Goal: Transaction & Acquisition: Purchase product/service

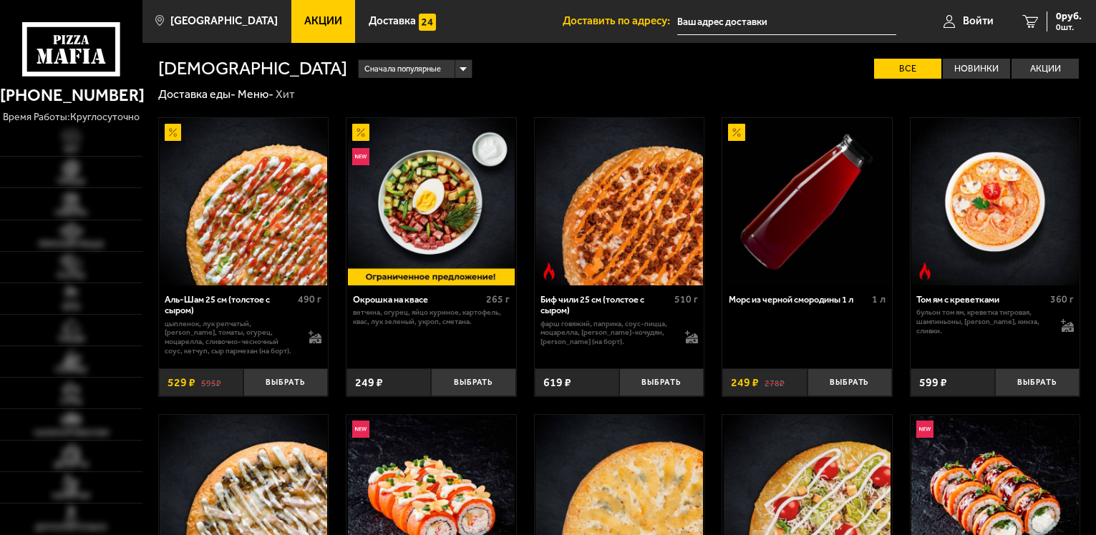
type input "[STREET_ADDRESS]"
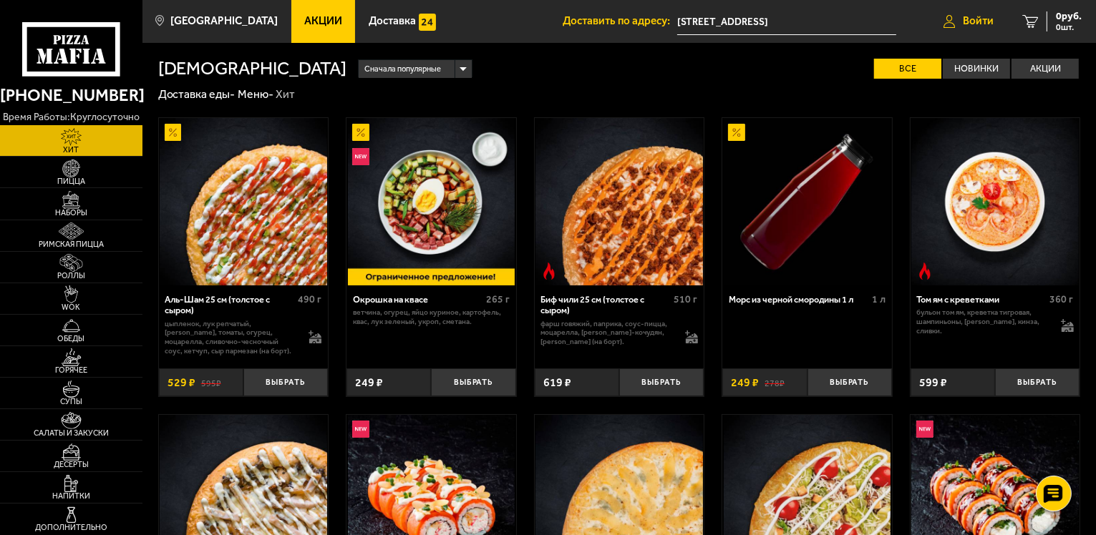
click at [979, 22] on span "Войти" at bounding box center [978, 21] width 31 height 11
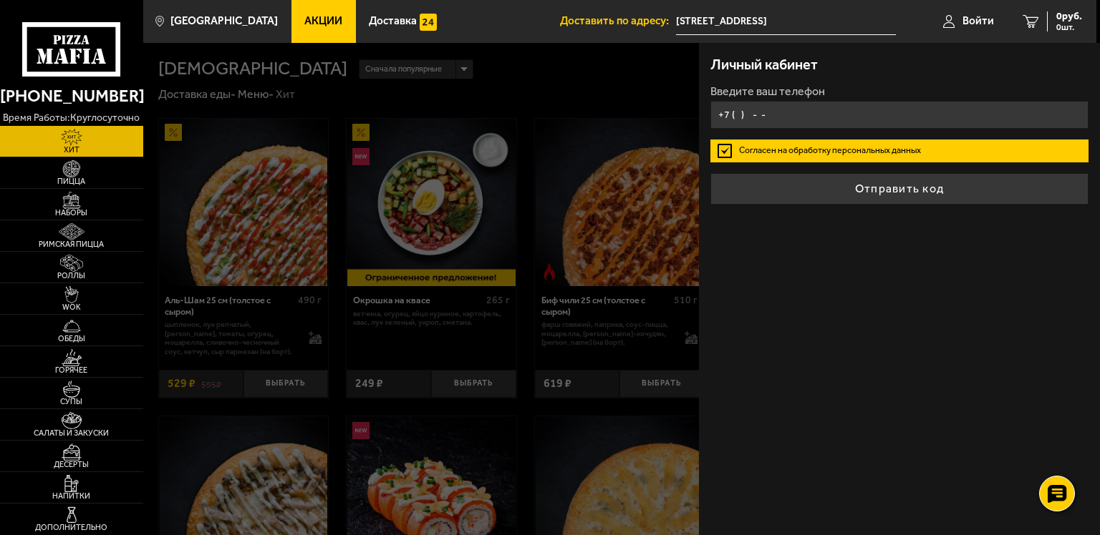
click at [863, 106] on input "+7 ( ) - -" at bounding box center [899, 115] width 378 height 28
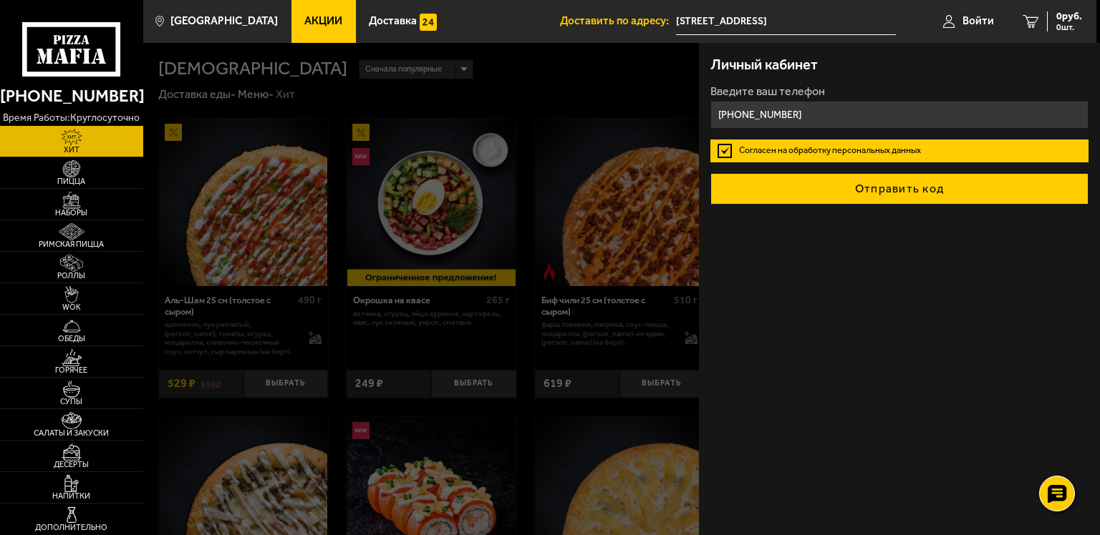
type input "+7 (995) 232-09-03"
click at [882, 180] on button "Отправить код" at bounding box center [899, 188] width 378 height 31
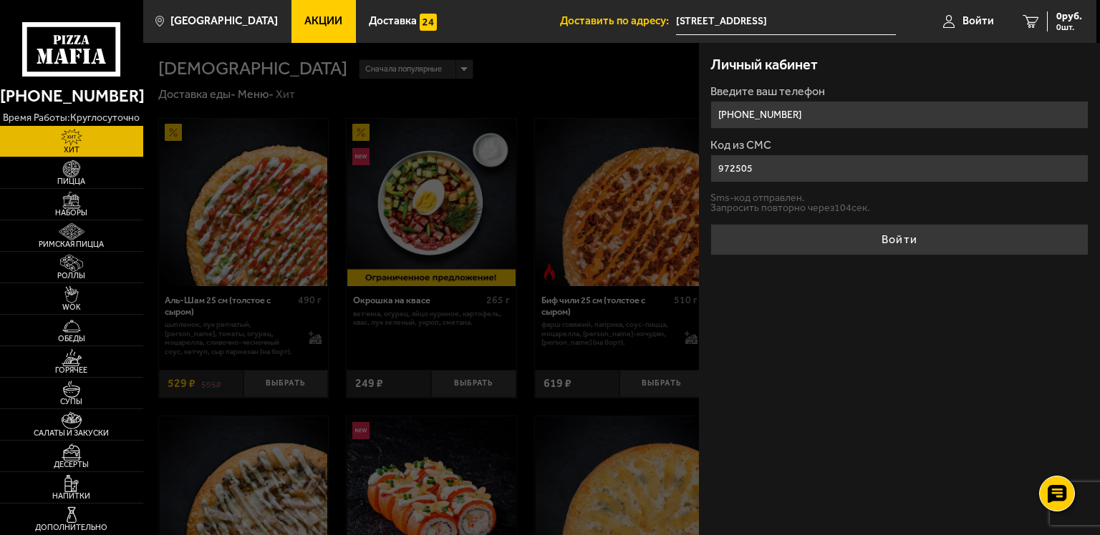
type input "972505"
click at [710, 224] on button "Войти" at bounding box center [899, 239] width 378 height 31
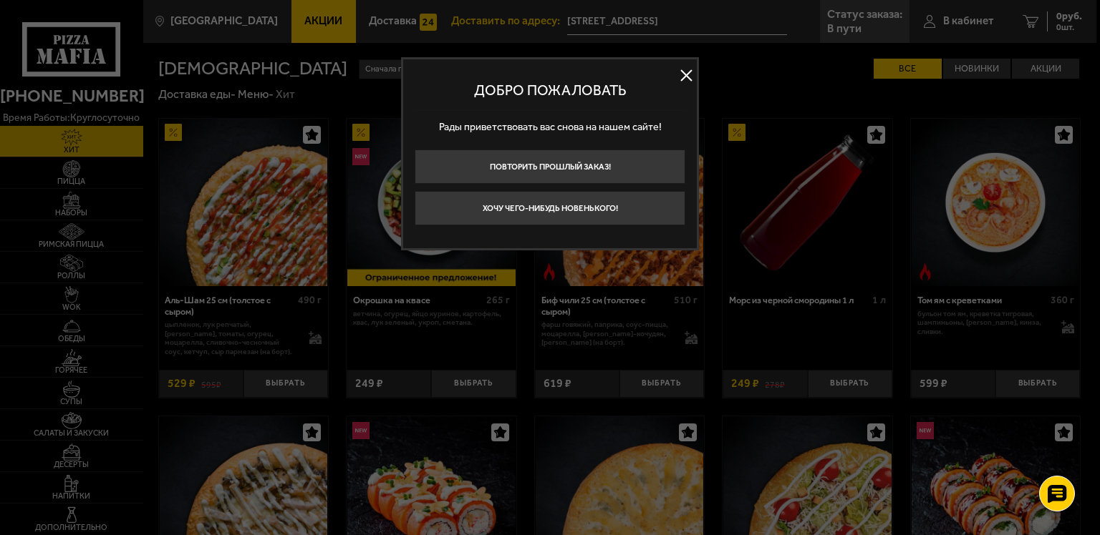
click at [690, 71] on button at bounding box center [685, 75] width 21 height 21
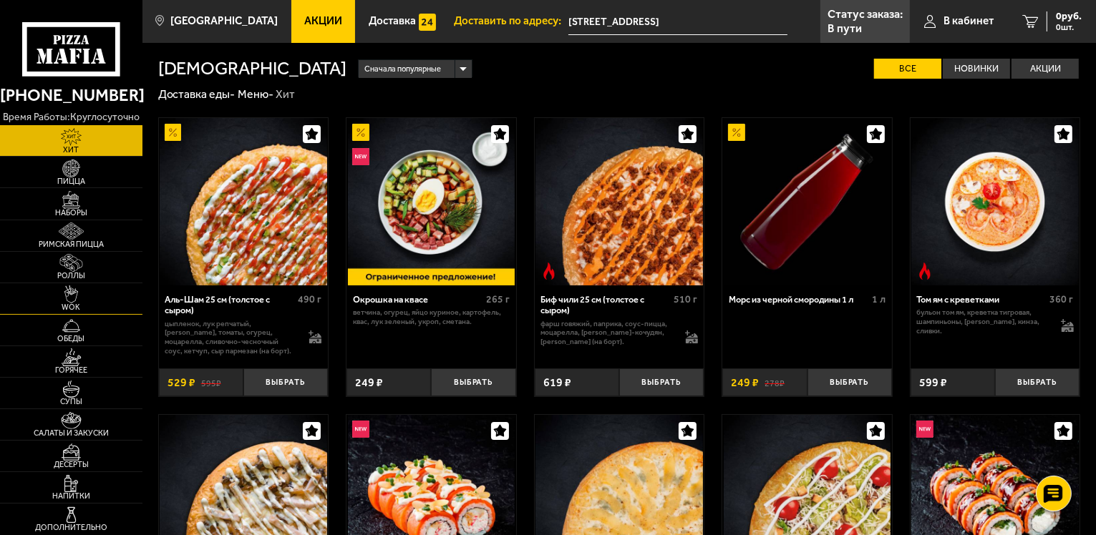
click at [74, 289] on img at bounding box center [71, 295] width 44 height 18
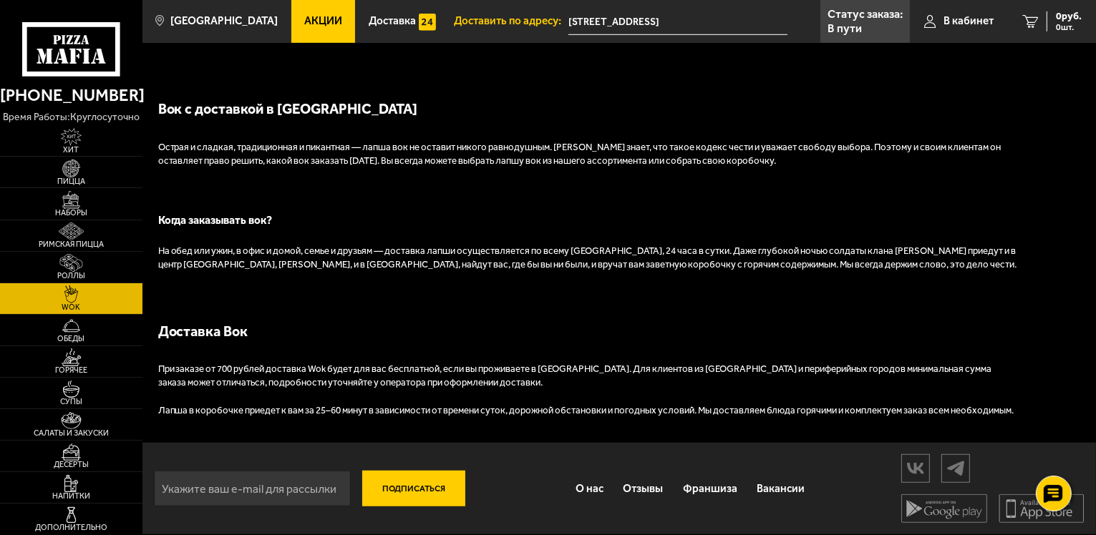
scroll to position [641, 0]
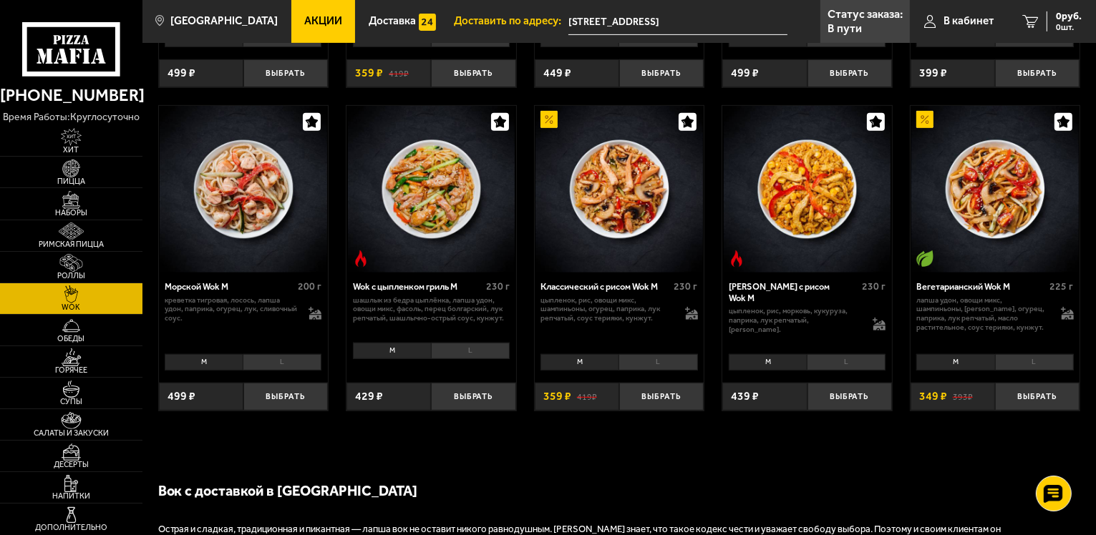
click at [298, 361] on li "L" at bounding box center [282, 362] width 79 height 16
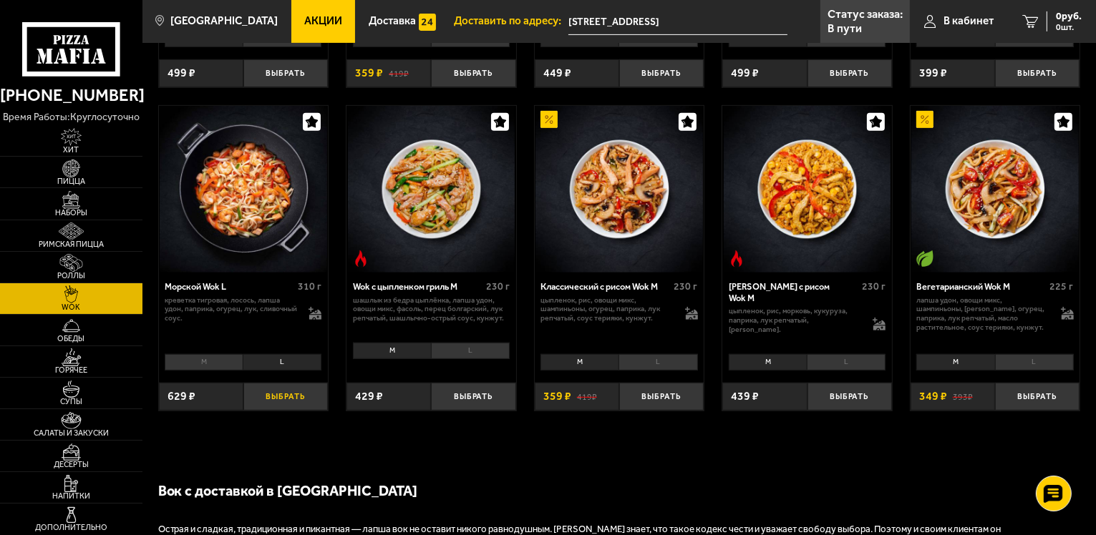
click at [299, 409] on button "Выбрать" at bounding box center [285, 397] width 84 height 28
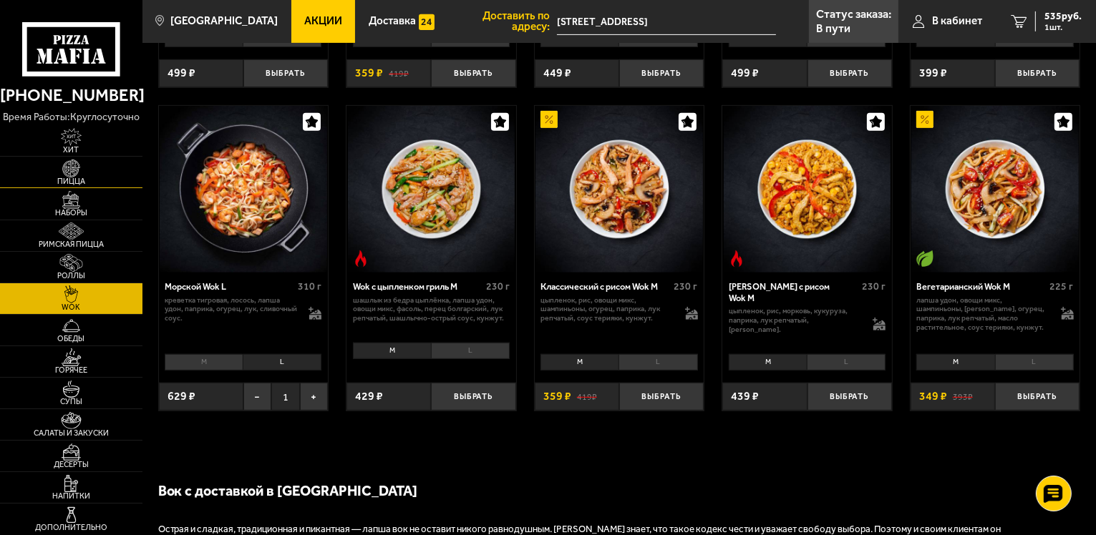
click at [83, 178] on span "Пицца" at bounding box center [71, 182] width 142 height 8
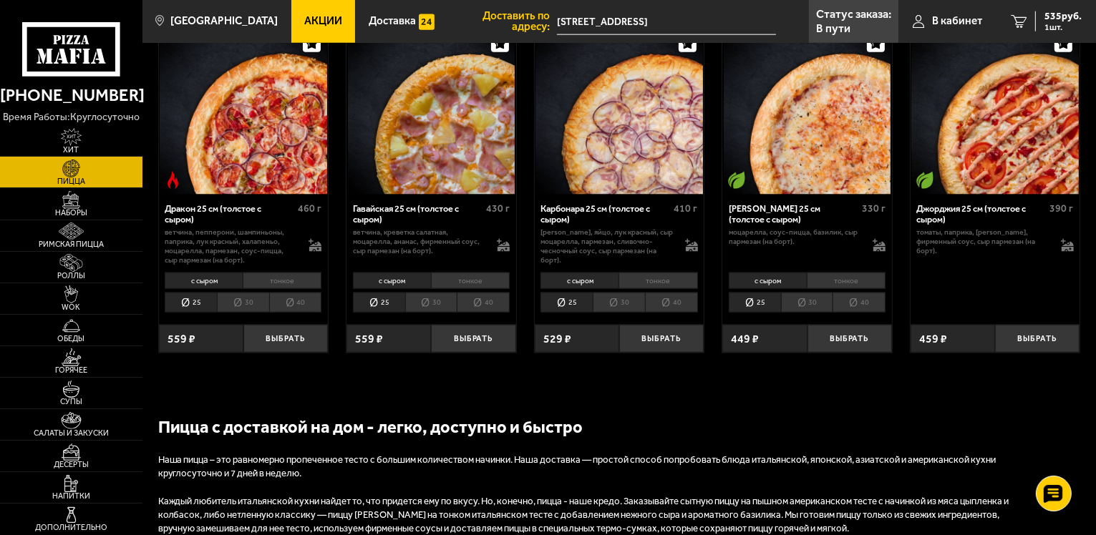
scroll to position [1909, 0]
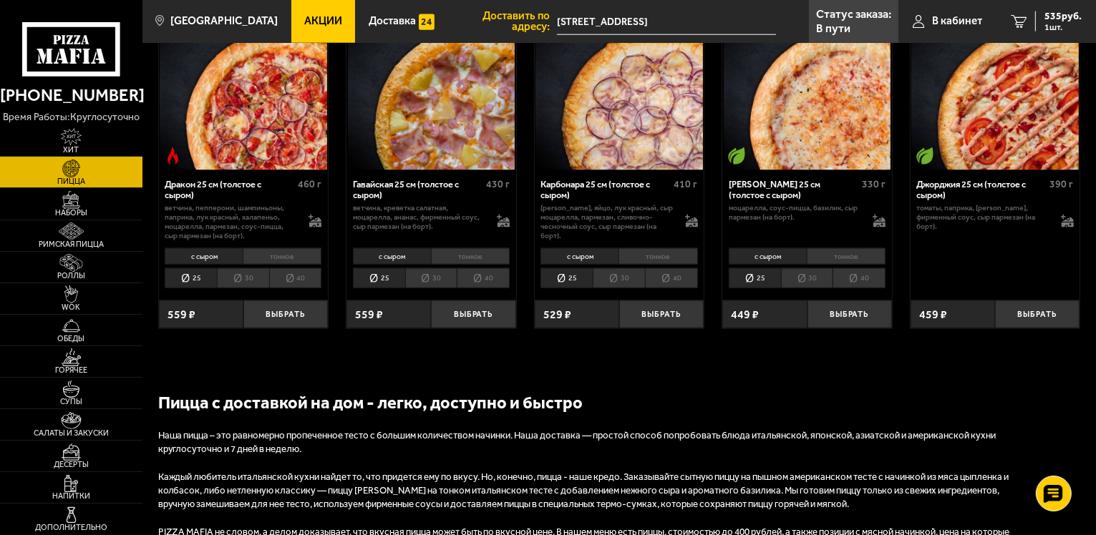
click at [649, 260] on li "тонкое" at bounding box center [658, 256] width 79 height 16
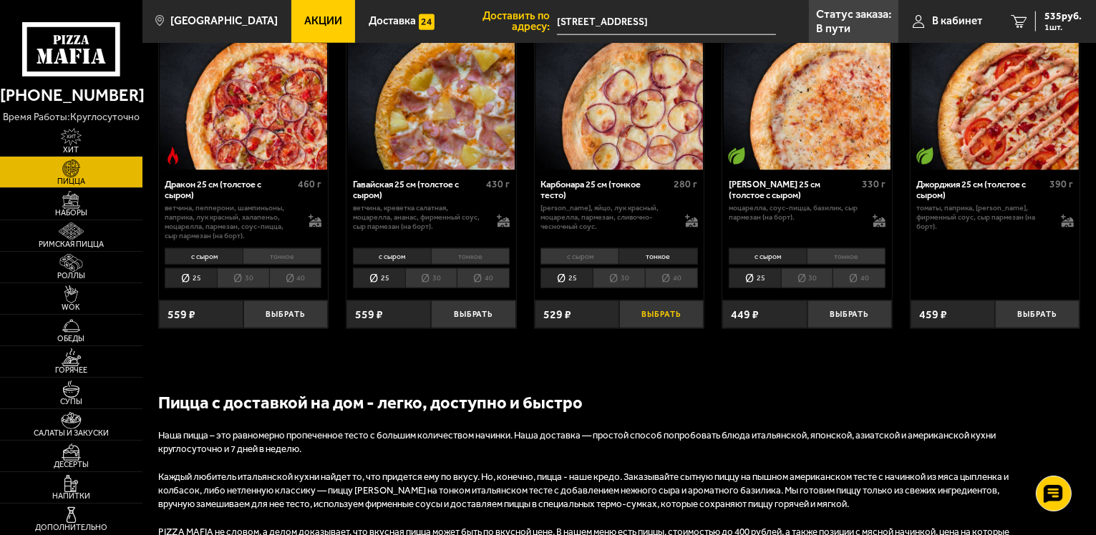
click at [673, 323] on button "Выбрать" at bounding box center [661, 315] width 84 height 28
click at [1062, 26] on span "2 шт." at bounding box center [1062, 27] width 37 height 9
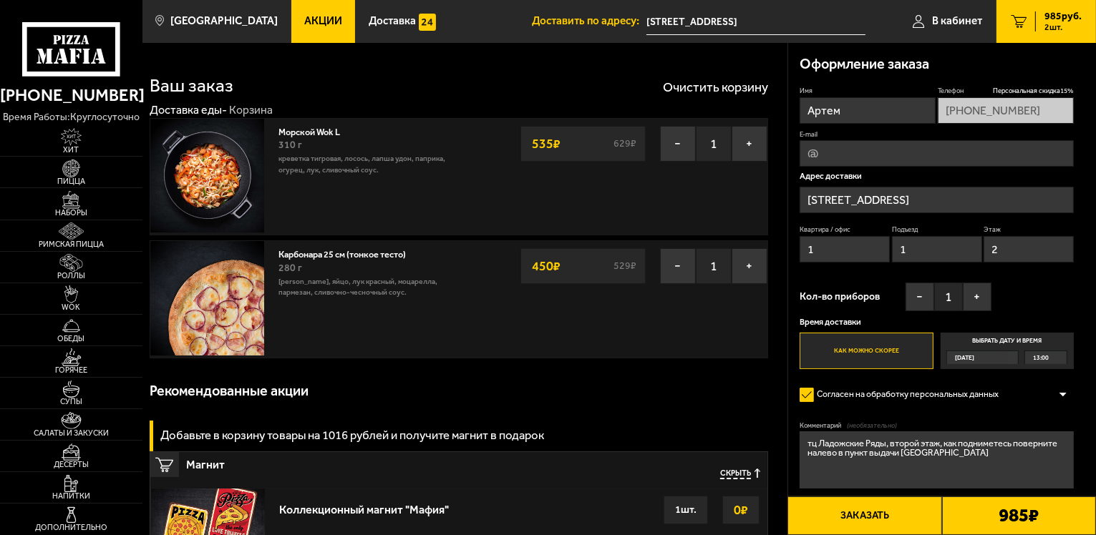
click at [848, 510] on button "Заказать" at bounding box center [864, 516] width 154 height 39
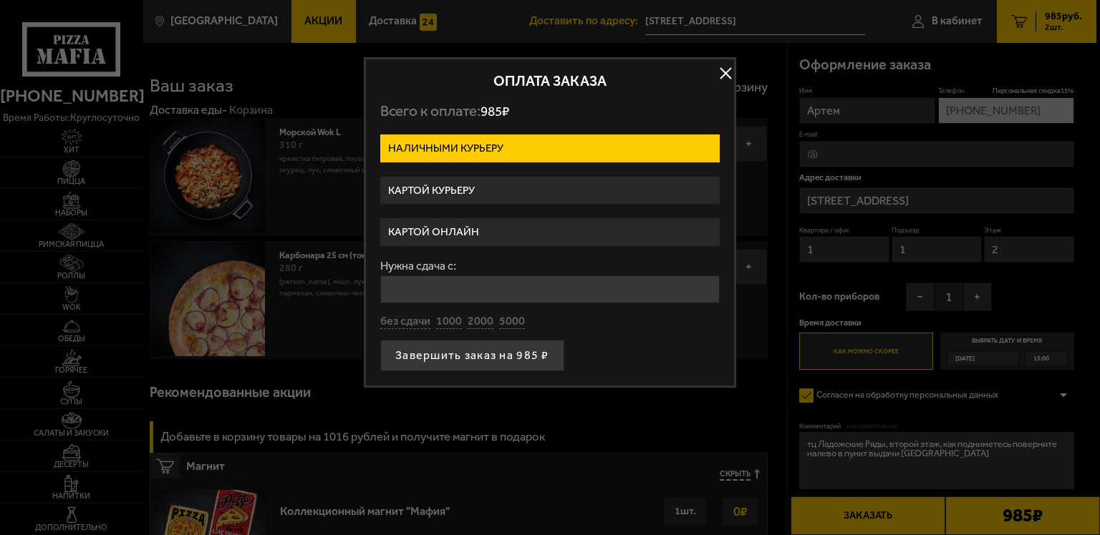
click at [462, 195] on label "Картой курьеру" at bounding box center [549, 191] width 339 height 28
click at [0, 0] on input "Картой курьеру" at bounding box center [0, 0] width 0 height 0
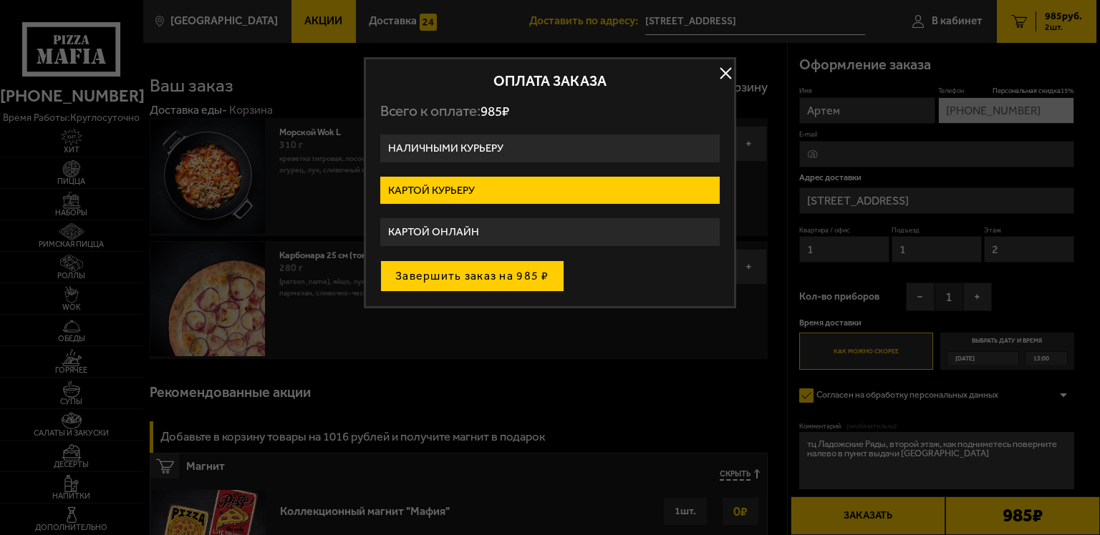
click at [490, 279] on button "Завершить заказ на 985 ₽" at bounding box center [472, 276] width 184 height 31
